Goal: Transaction & Acquisition: Obtain resource

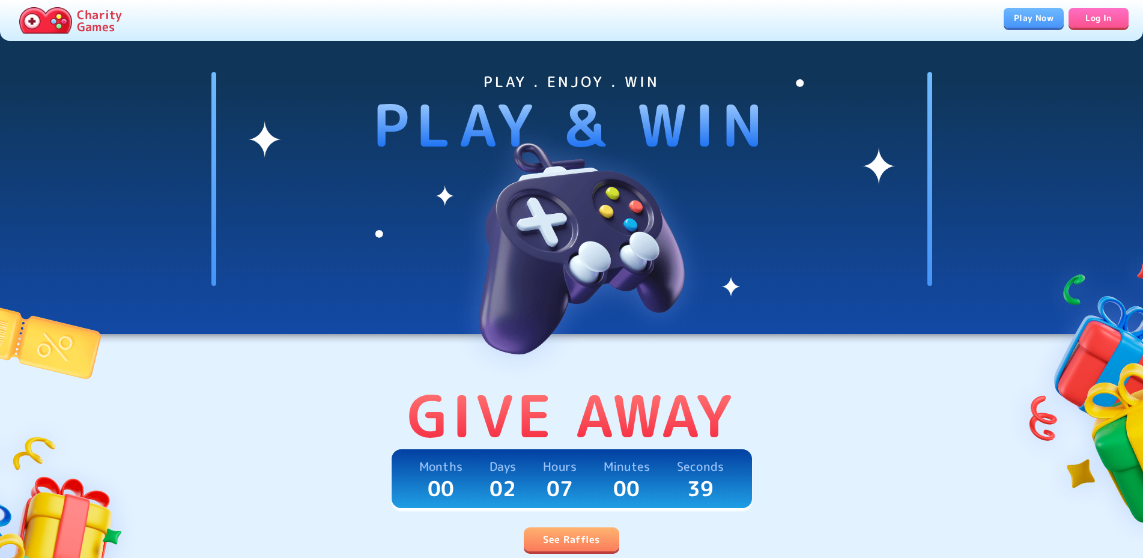
click at [570, 544] on link "See Raffles" at bounding box center [571, 539] width 95 height 24
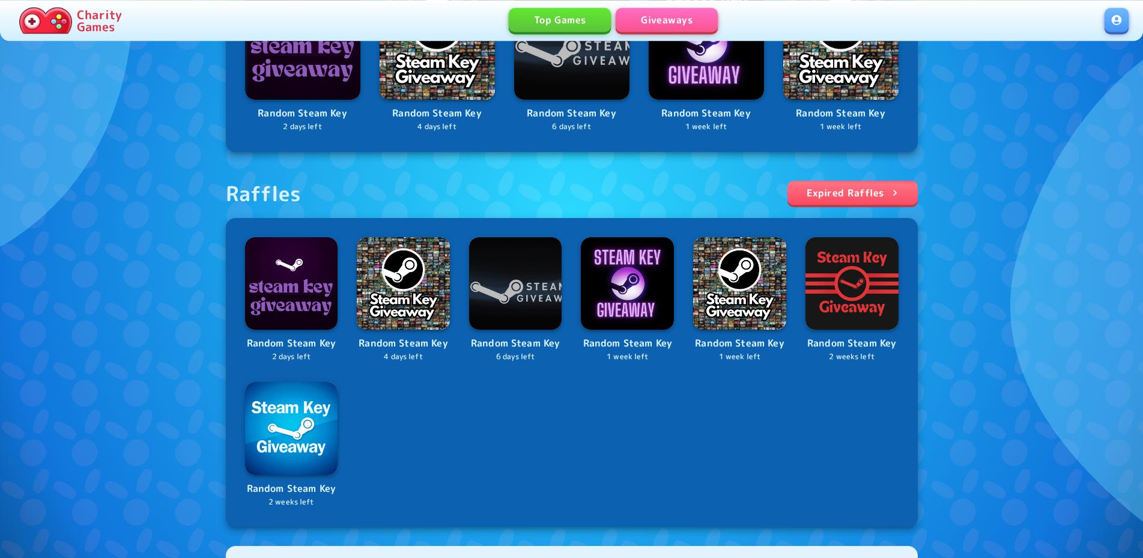
scroll to position [306, 0]
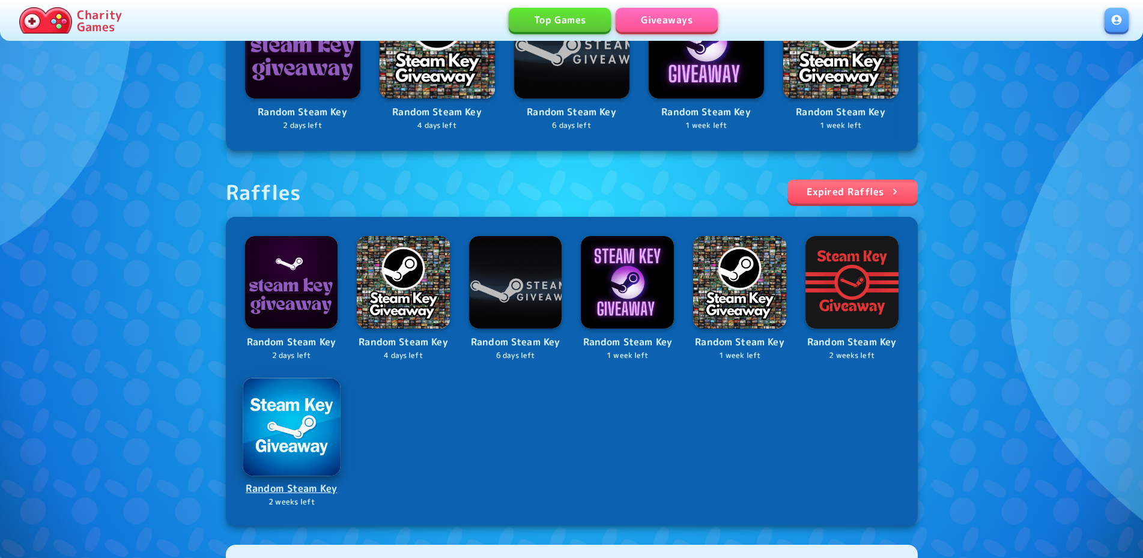
click at [286, 497] on p "Random Steam Key" at bounding box center [291, 488] width 95 height 16
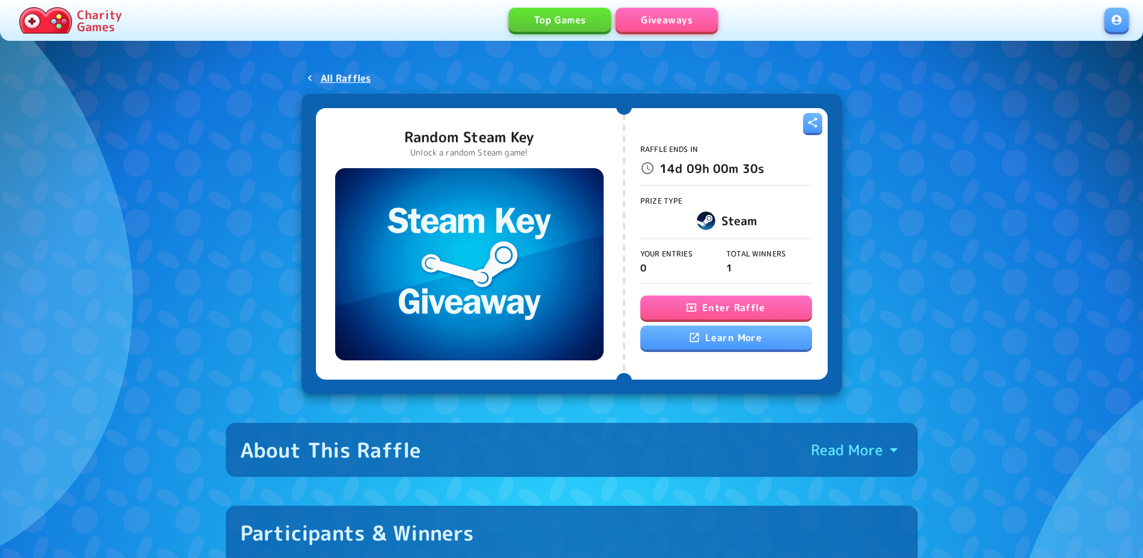
click at [740, 288] on div "Raffle Ends In 14d 09h 00m 30s Prize Type Steam Your Entries 0 Total Winners 1 …" at bounding box center [726, 244] width 172 height 258
click at [730, 304] on button "Enter Raffle" at bounding box center [726, 307] width 172 height 24
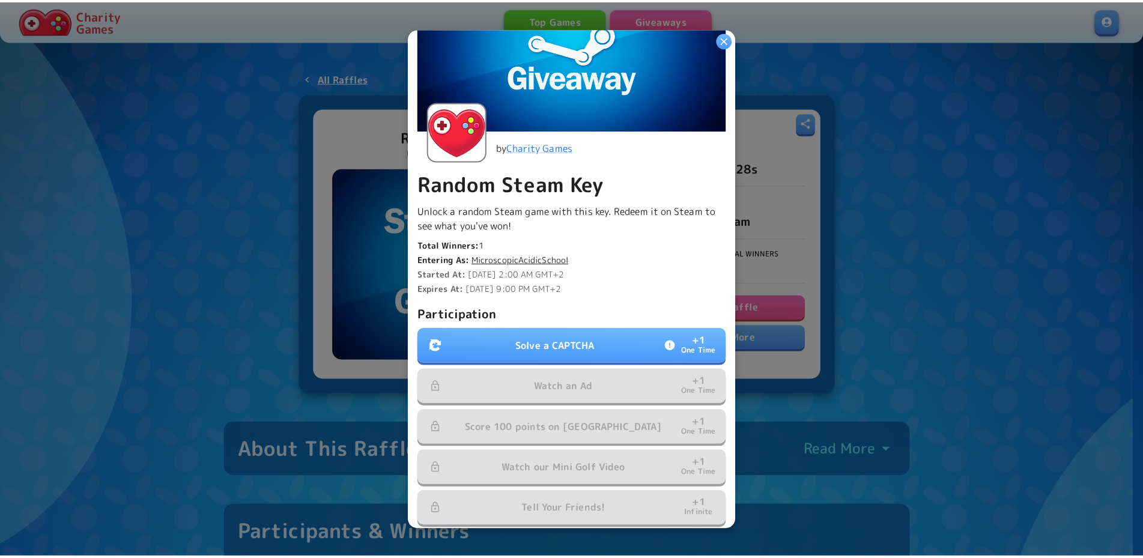
scroll to position [181, 0]
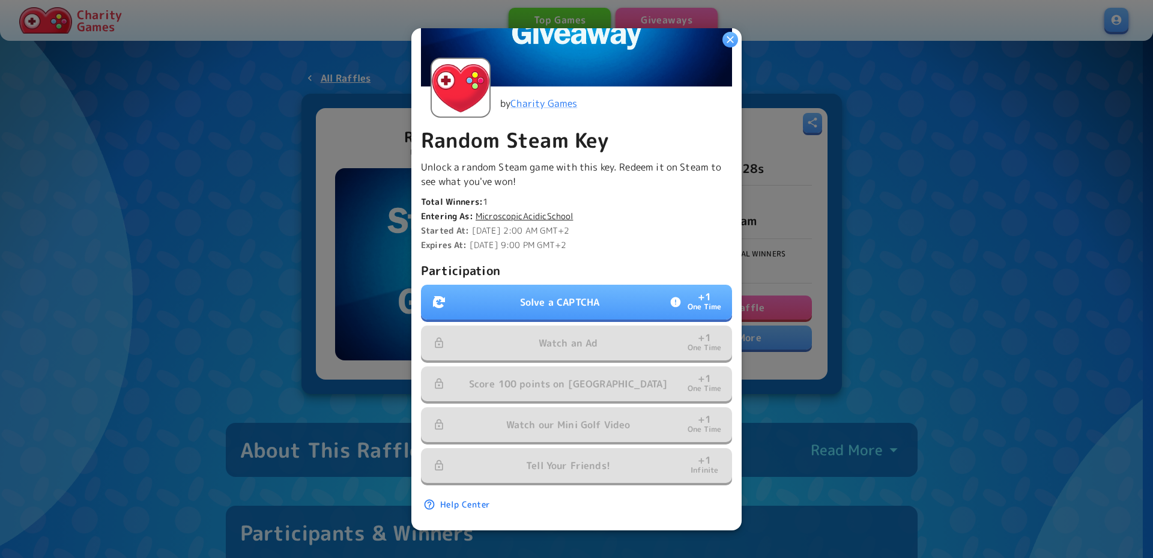
click at [537, 297] on p "Solve a CAPTCHA" at bounding box center [559, 302] width 79 height 14
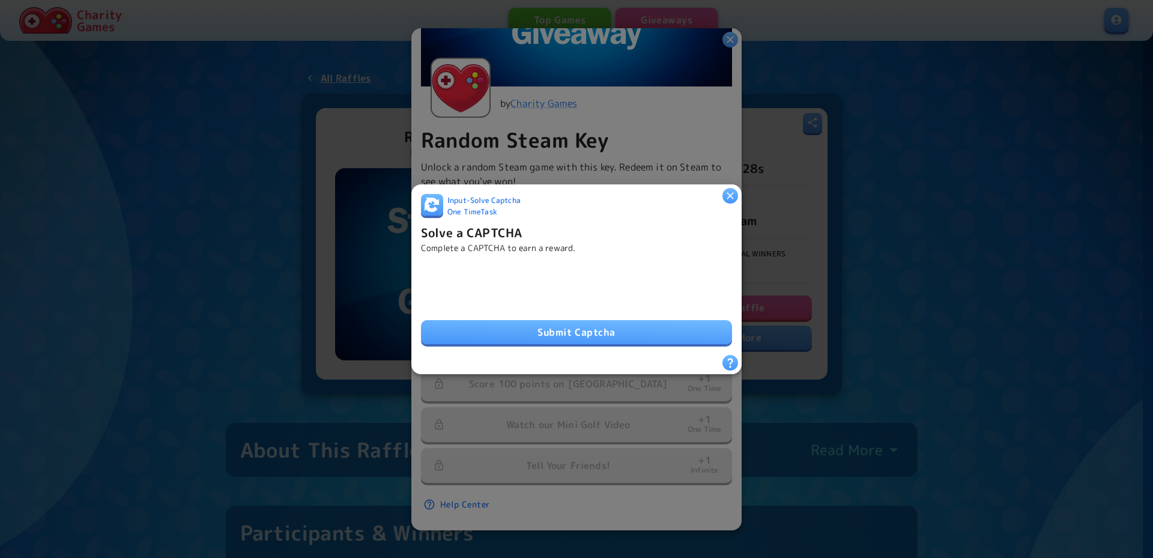
click at [537, 326] on button "Submit Captcha" at bounding box center [576, 332] width 311 height 24
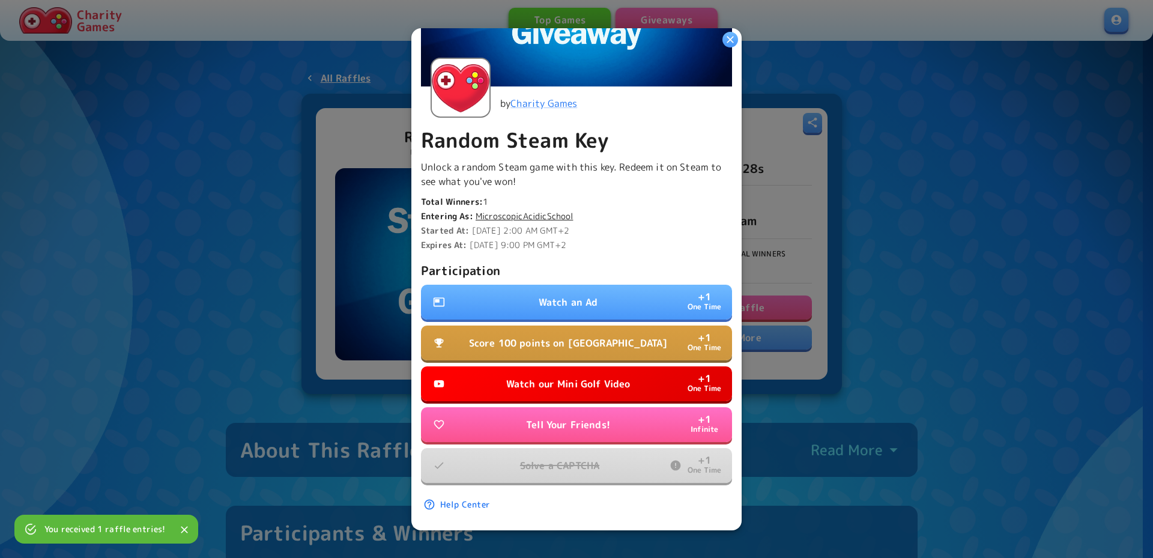
click at [578, 378] on p "Watch our Mini Golf Video" at bounding box center [568, 383] width 124 height 14
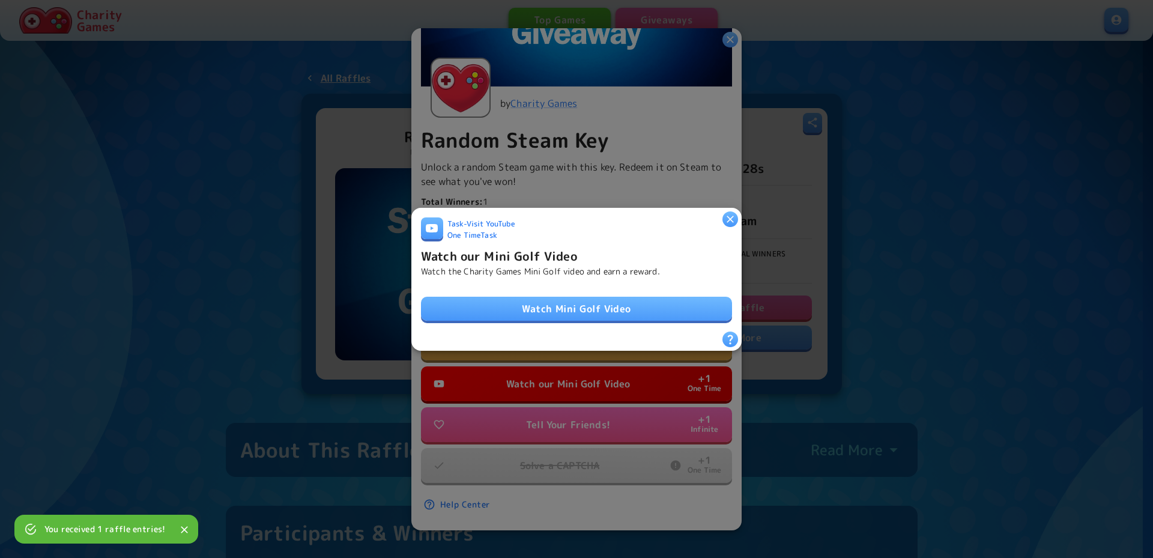
click at [575, 300] on link "Watch Mini Golf Video" at bounding box center [576, 309] width 311 height 24
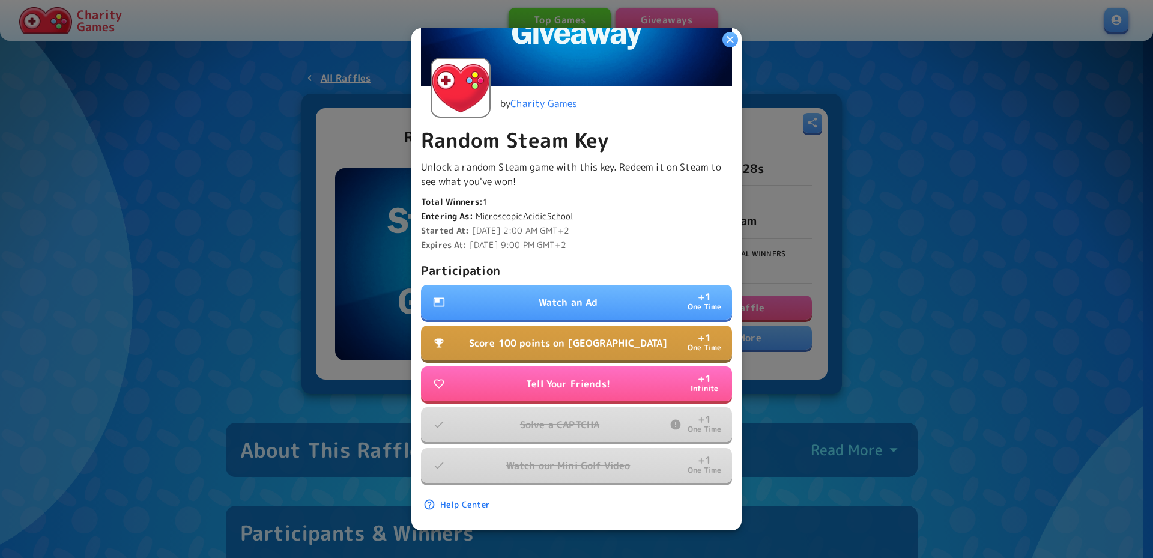
click at [581, 342] on button "Score 100 points on Tall Tower + 1 One Time" at bounding box center [576, 342] width 311 height 35
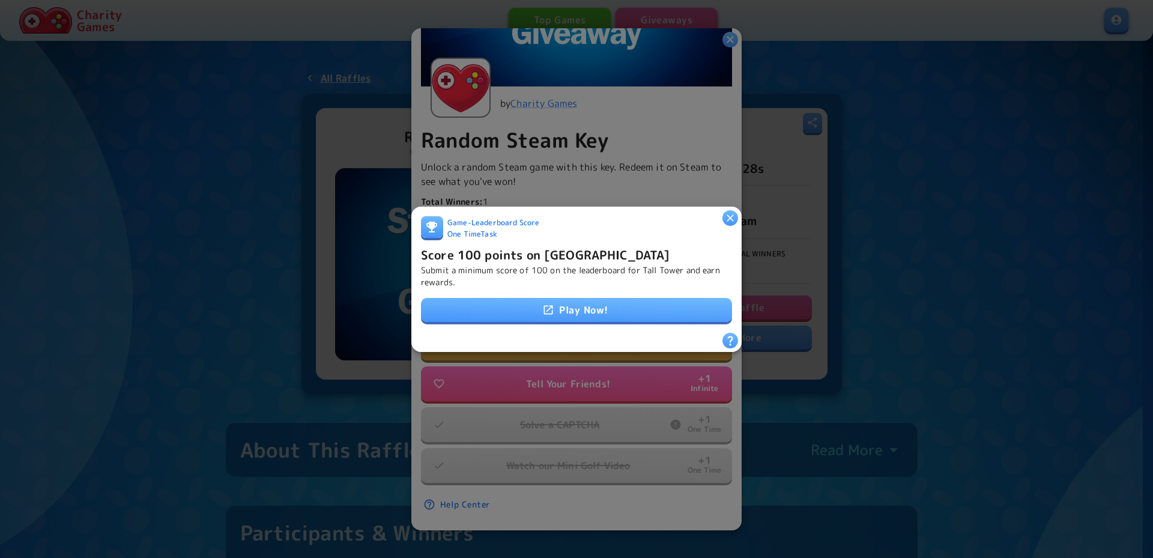
click at [582, 301] on link "Play Now!" at bounding box center [576, 310] width 311 height 24
click at [734, 213] on icon "button" at bounding box center [730, 217] width 12 height 12
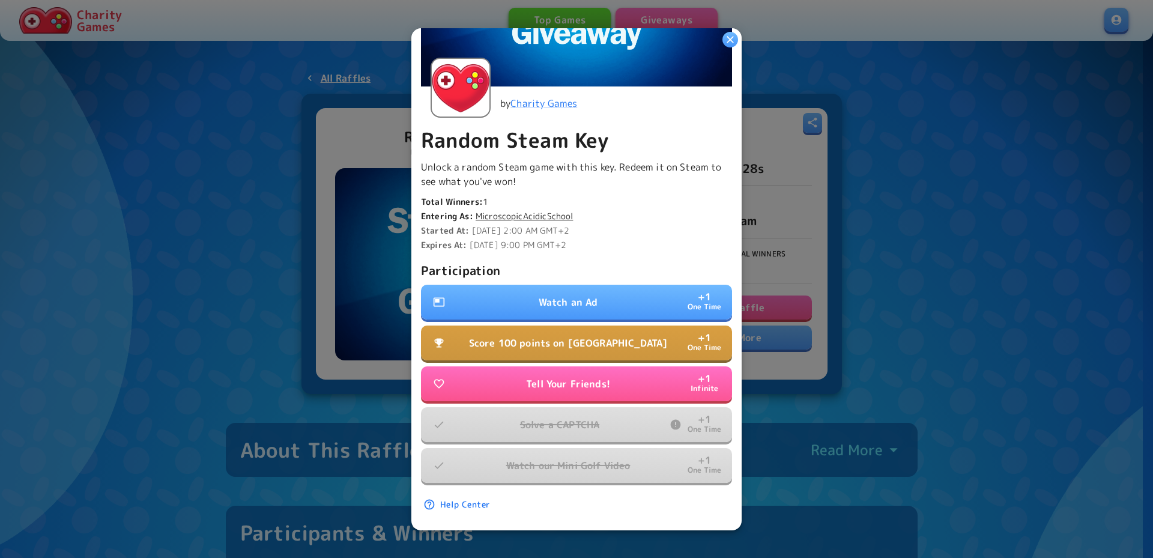
click at [582, 295] on p "Watch an Ad" at bounding box center [568, 302] width 59 height 14
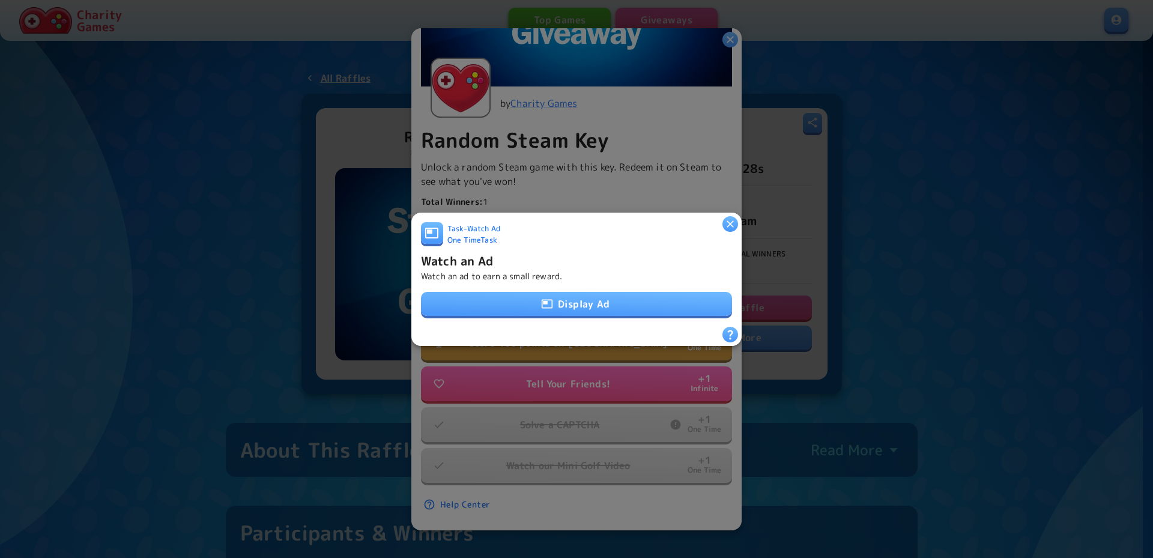
click at [581, 301] on button "Display Ad" at bounding box center [576, 304] width 311 height 24
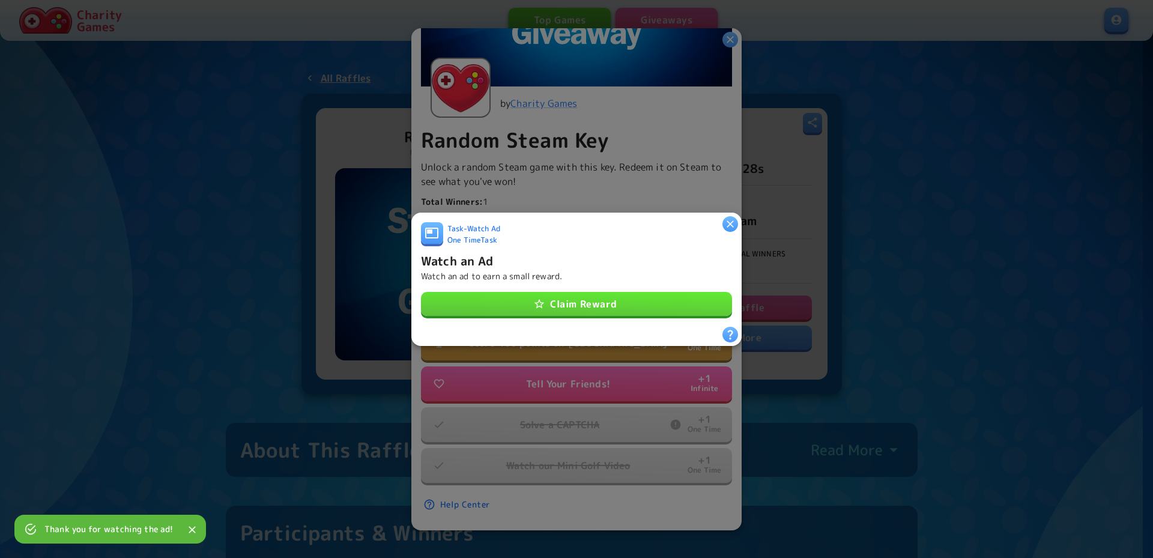
click at [654, 292] on button "Claim Reward" at bounding box center [576, 304] width 311 height 24
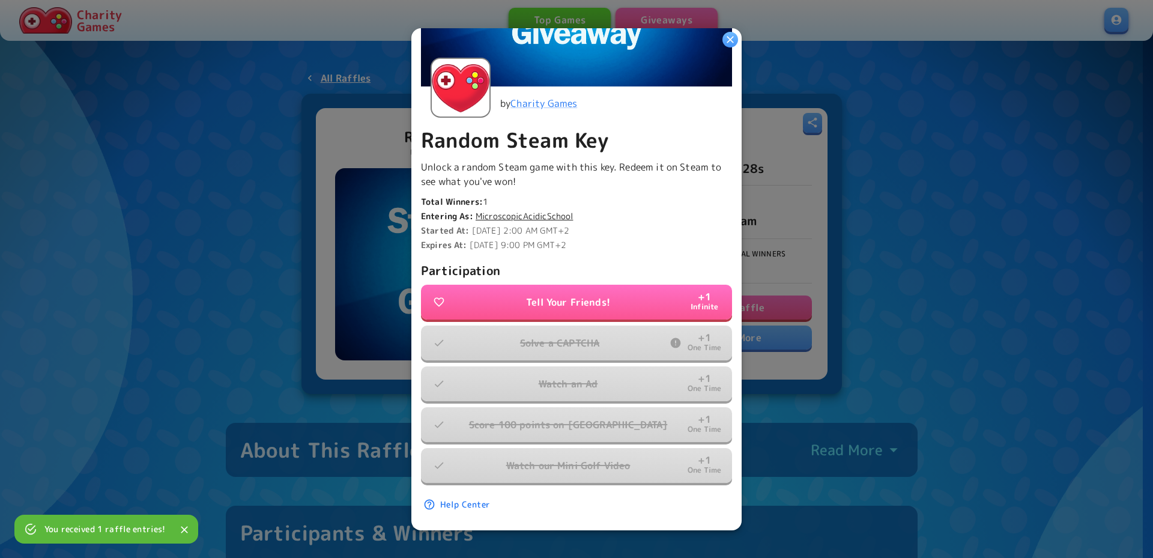
drag, startPoint x: 955, startPoint y: 164, endPoint x: 977, endPoint y: 143, distance: 30.1
click at [958, 161] on div at bounding box center [576, 279] width 1153 height 558
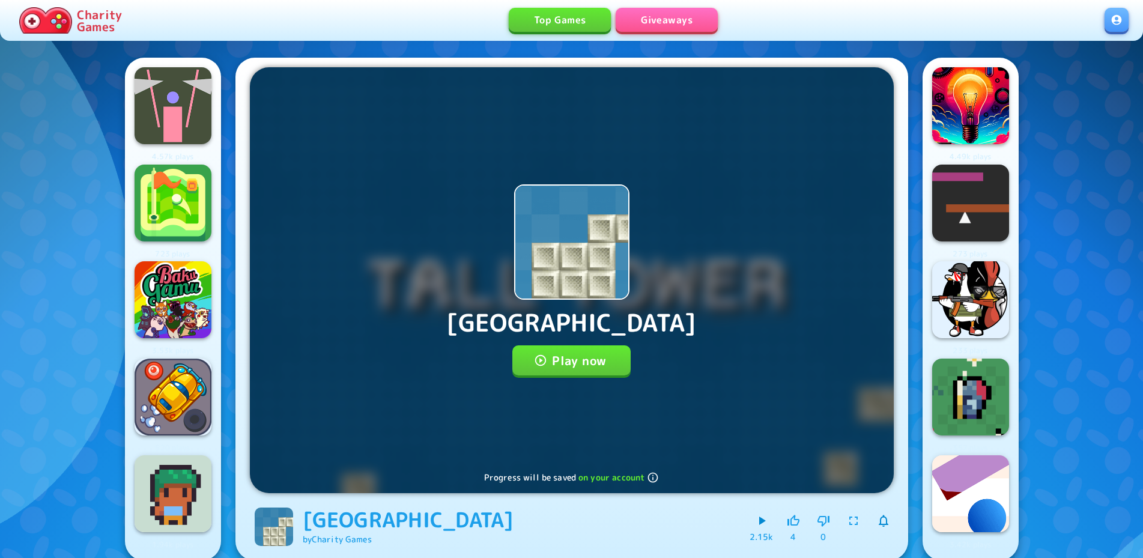
click at [557, 349] on button "Play now" at bounding box center [571, 360] width 118 height 30
